Goal: Find specific page/section: Find specific page/section

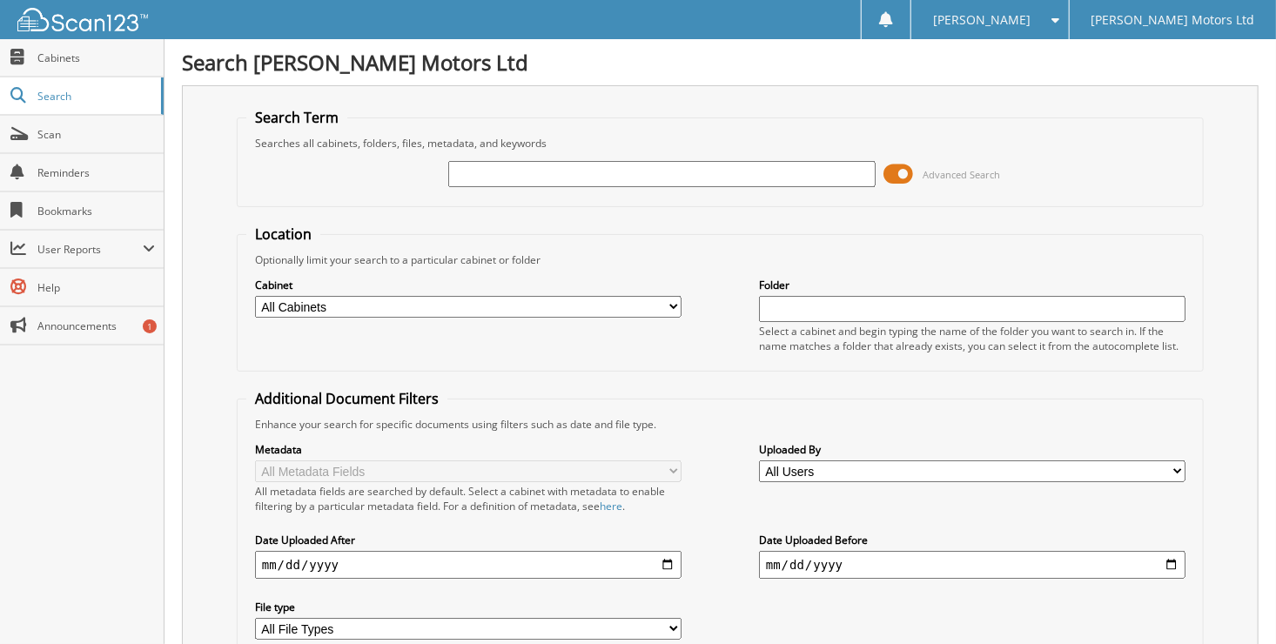
click at [679, 171] on input "text" at bounding box center [661, 174] width 426 height 26
type input "moffat"
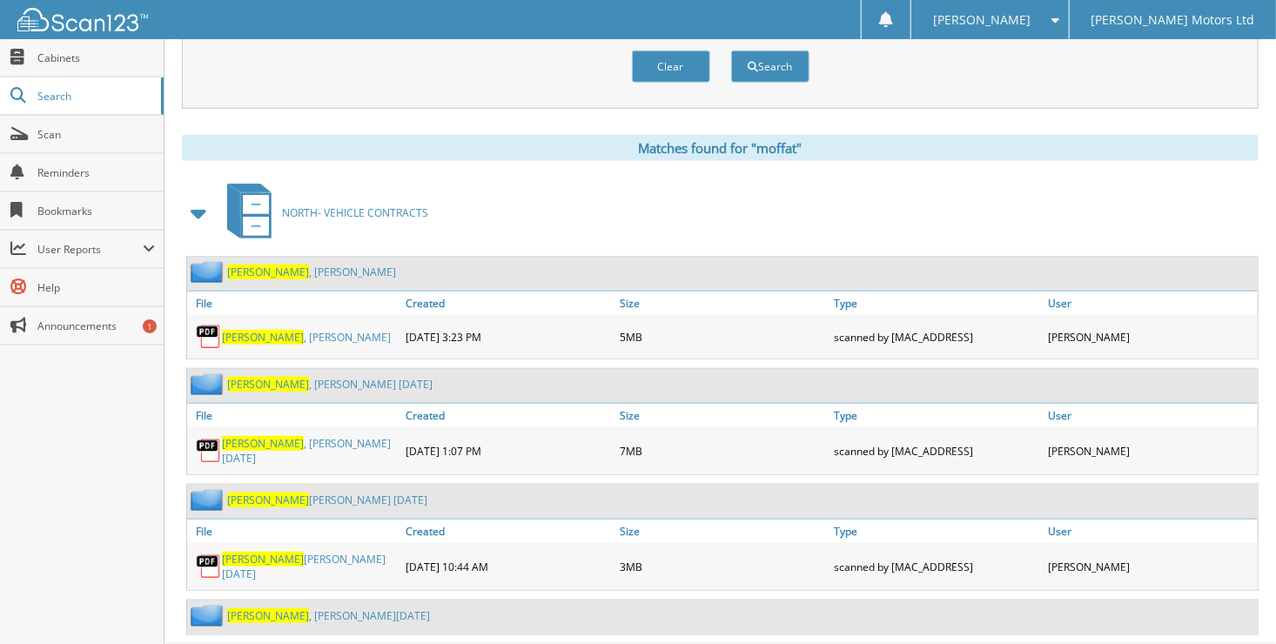
scroll to position [641, 0]
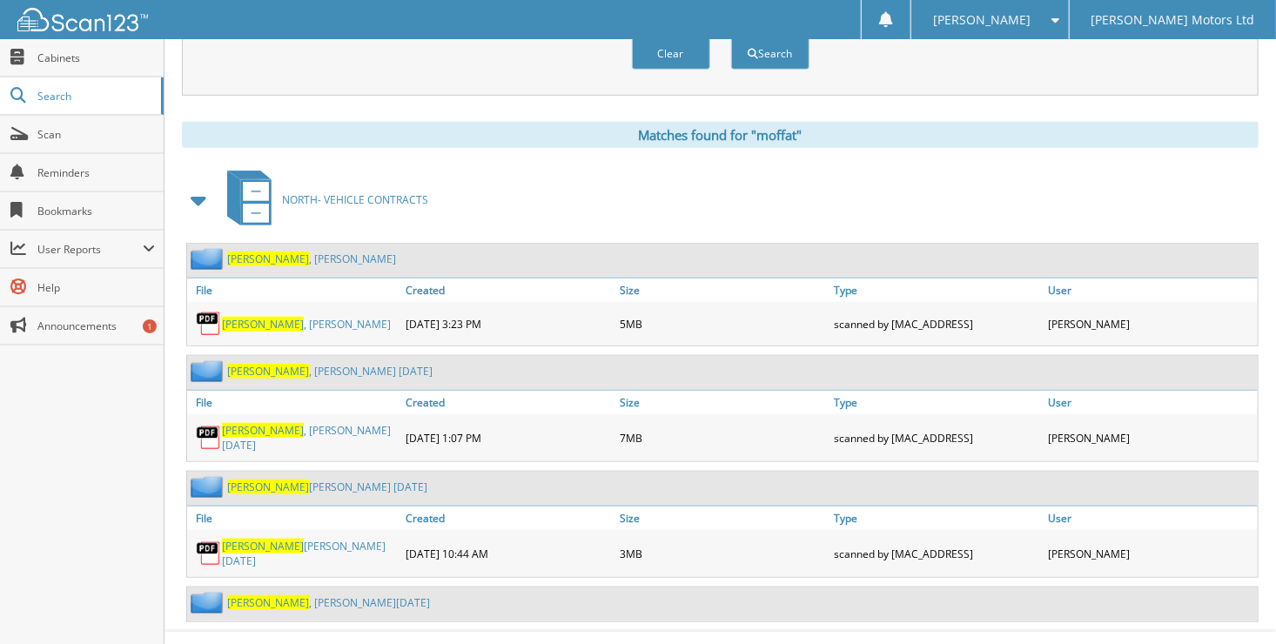
click at [333, 423] on link "Moffat , Anthony Nov 2021" at bounding box center [309, 438] width 175 height 30
